Goal: Task Accomplishment & Management: Complete application form

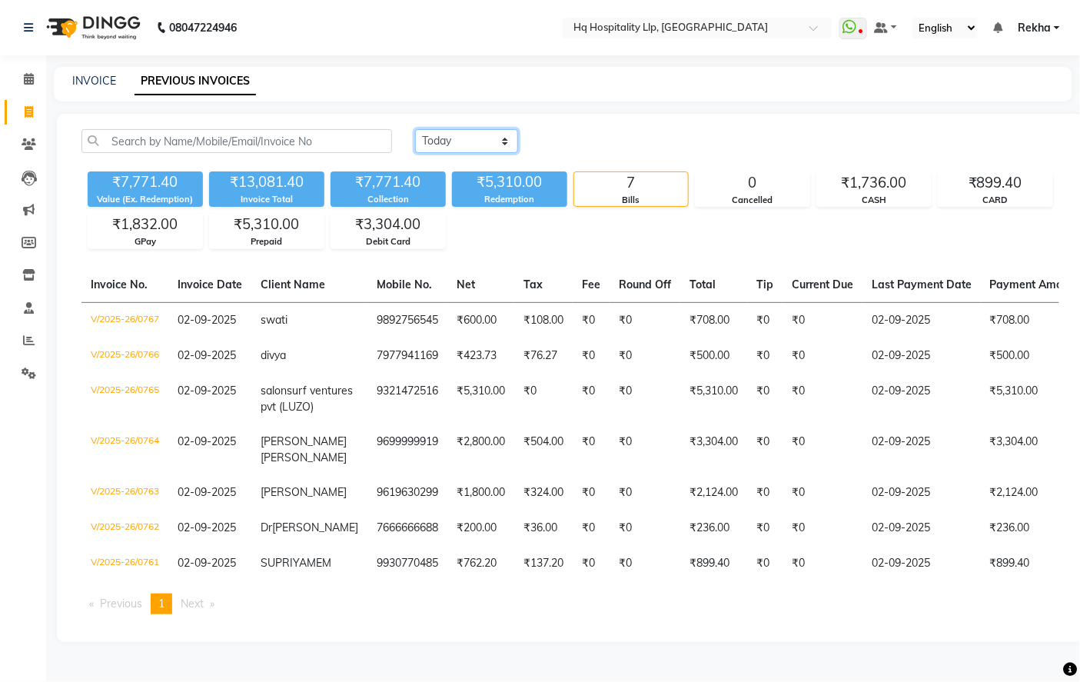
click at [489, 135] on select "[DATE] [DATE] Custom Range" at bounding box center [466, 141] width 103 height 24
select select "[DATE]"
click at [415, 129] on select "[DATE] [DATE] Custom Range" at bounding box center [466, 141] width 103 height 24
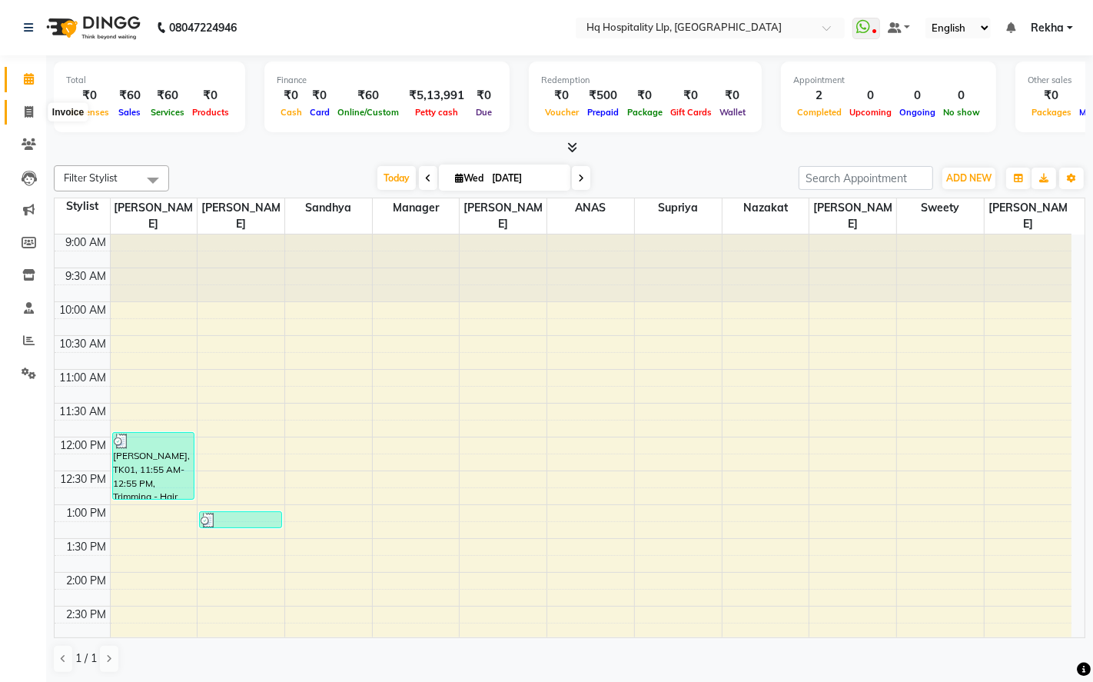
click at [32, 119] on span at bounding box center [28, 113] width 27 height 18
select select "7197"
select select "service"
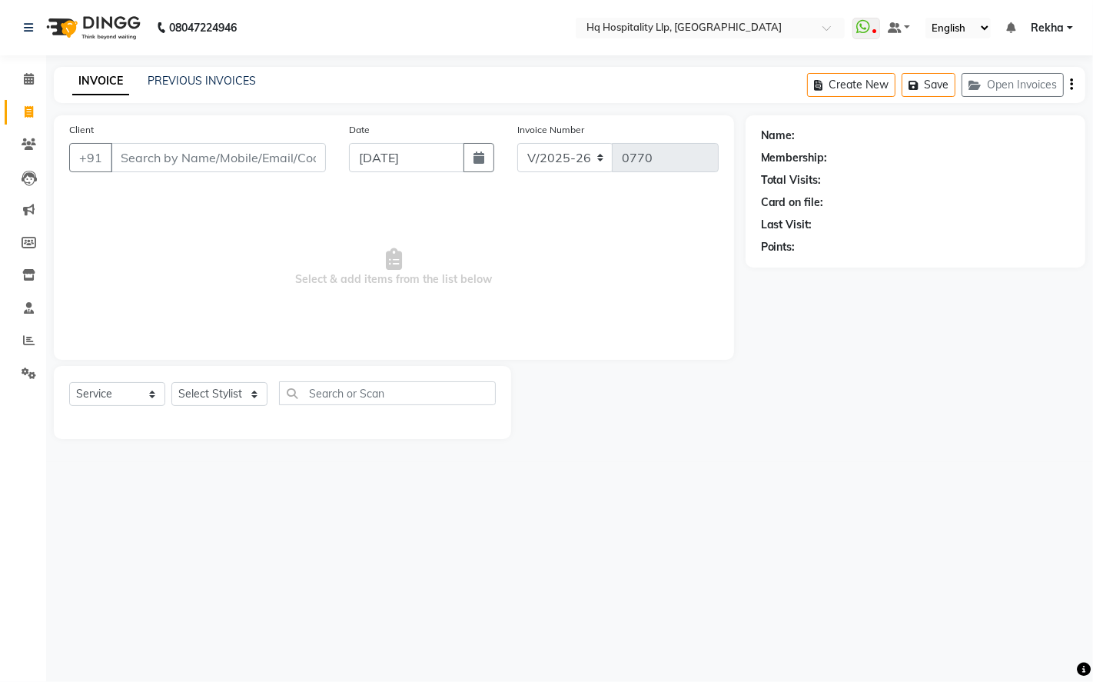
click at [254, 155] on input "Client" at bounding box center [218, 157] width 215 height 29
click at [244, 395] on select "Select Stylist ANAS Manager Nazakat NOOR Old Staff Preeti Gaud Sandhya Shahbaaz…" at bounding box center [219, 394] width 96 height 24
select select "61422"
click at [171, 383] on select "Select Stylist ANAS Manager Nazakat NOOR Old Staff Preeti Gaud Sandhya Shahbaaz…" at bounding box center [219, 394] width 96 height 24
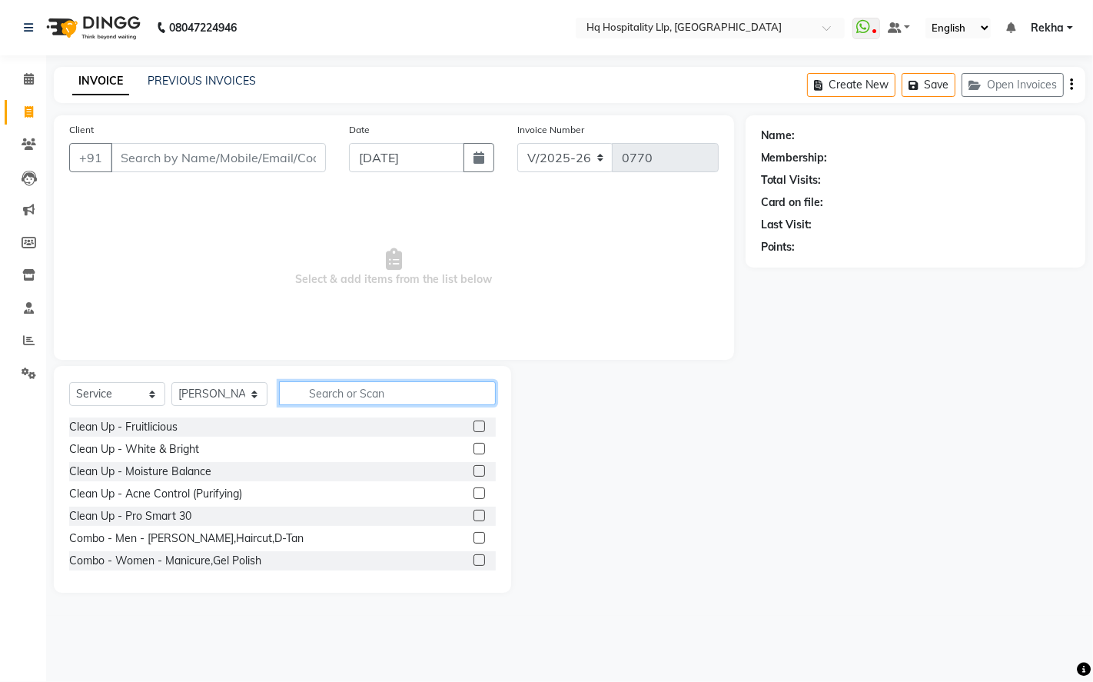
click at [350, 403] on input "text" at bounding box center [387, 393] width 217 height 24
type input "gel"
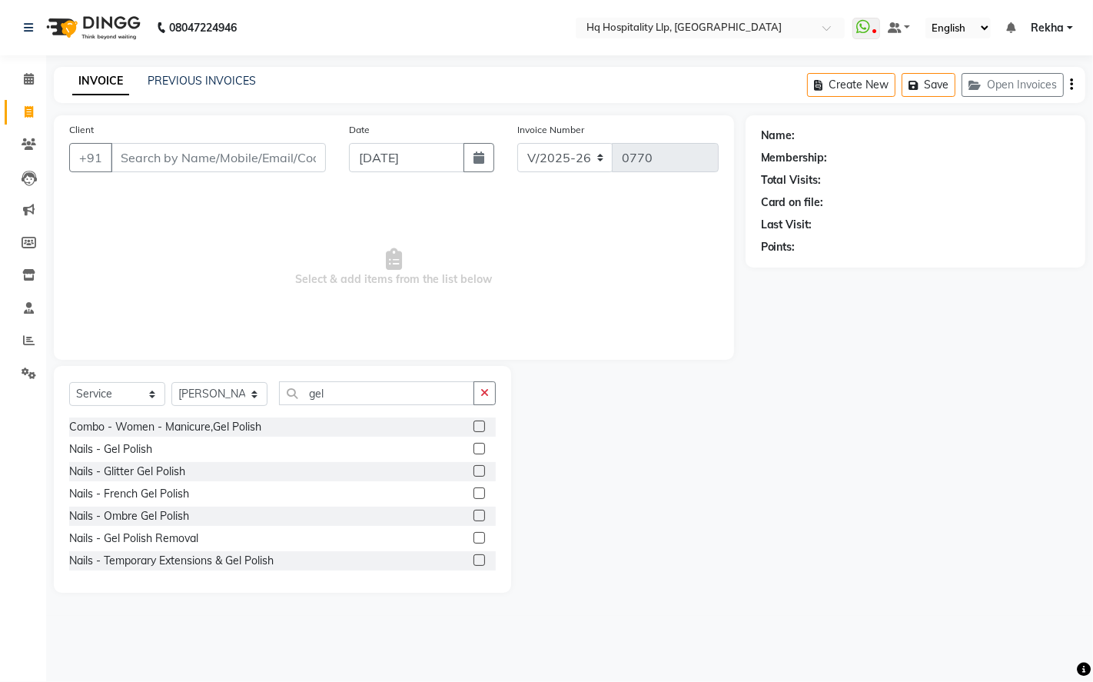
click at [473, 450] on label at bounding box center [479, 449] width 12 height 12
click at [473, 450] on input "checkbox" at bounding box center [478, 449] width 10 height 10
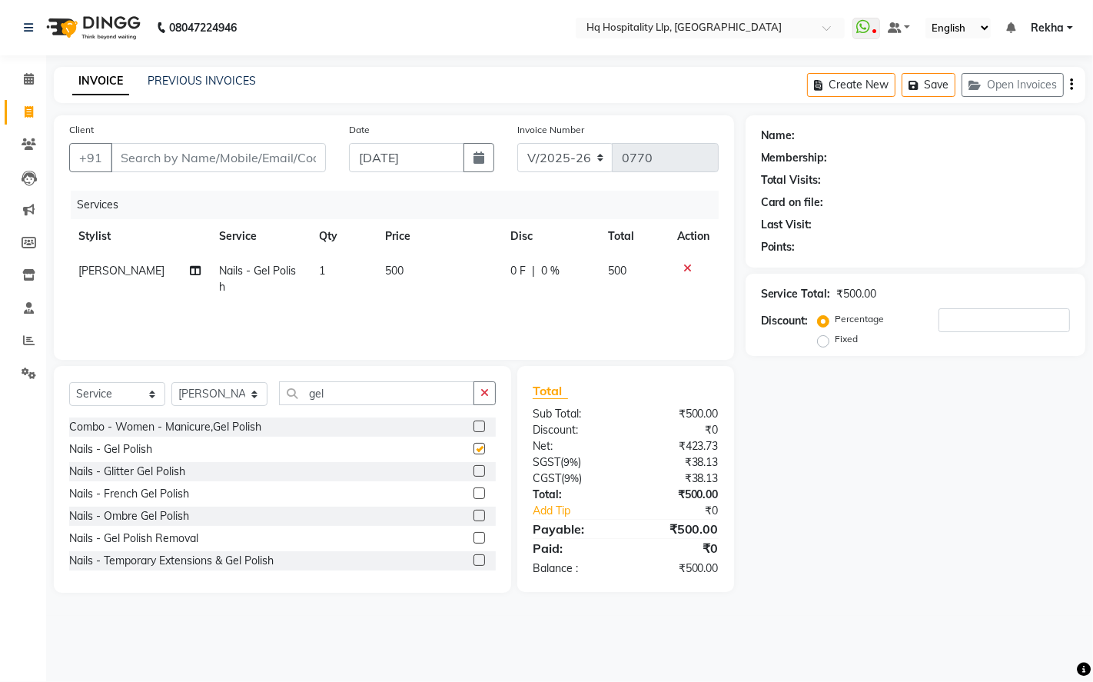
checkbox input "false"
click at [393, 270] on span "500" at bounding box center [395, 271] width 18 height 14
select select "61422"
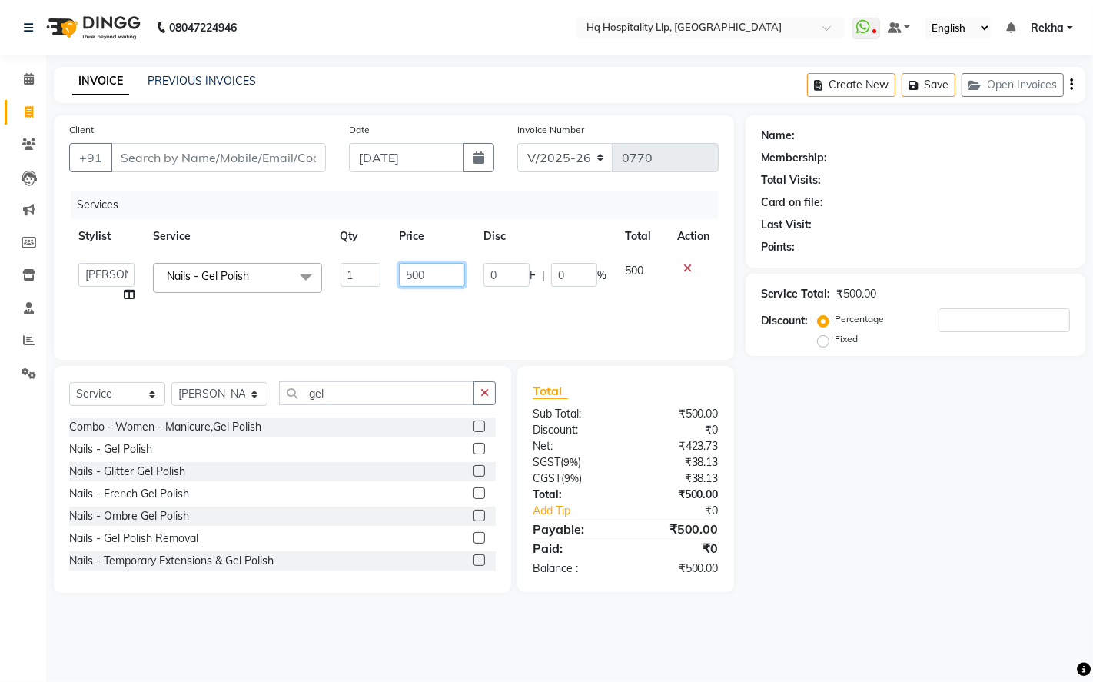
click at [429, 275] on input "500" at bounding box center [432, 275] width 66 height 24
type input "5"
type input "708"
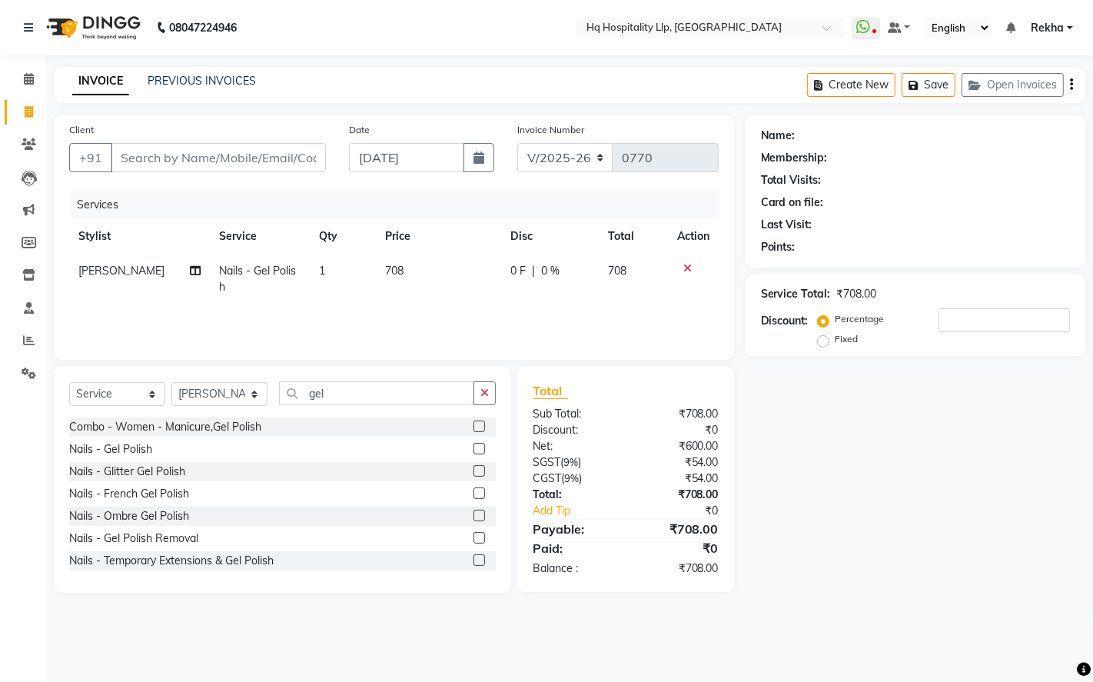
click at [556, 316] on div "Services Stylist Service Qty Price Disc Total Action Sushma Bisht Nails - Gel P…" at bounding box center [393, 268] width 649 height 154
